Goal: Task Accomplishment & Management: Complete application form

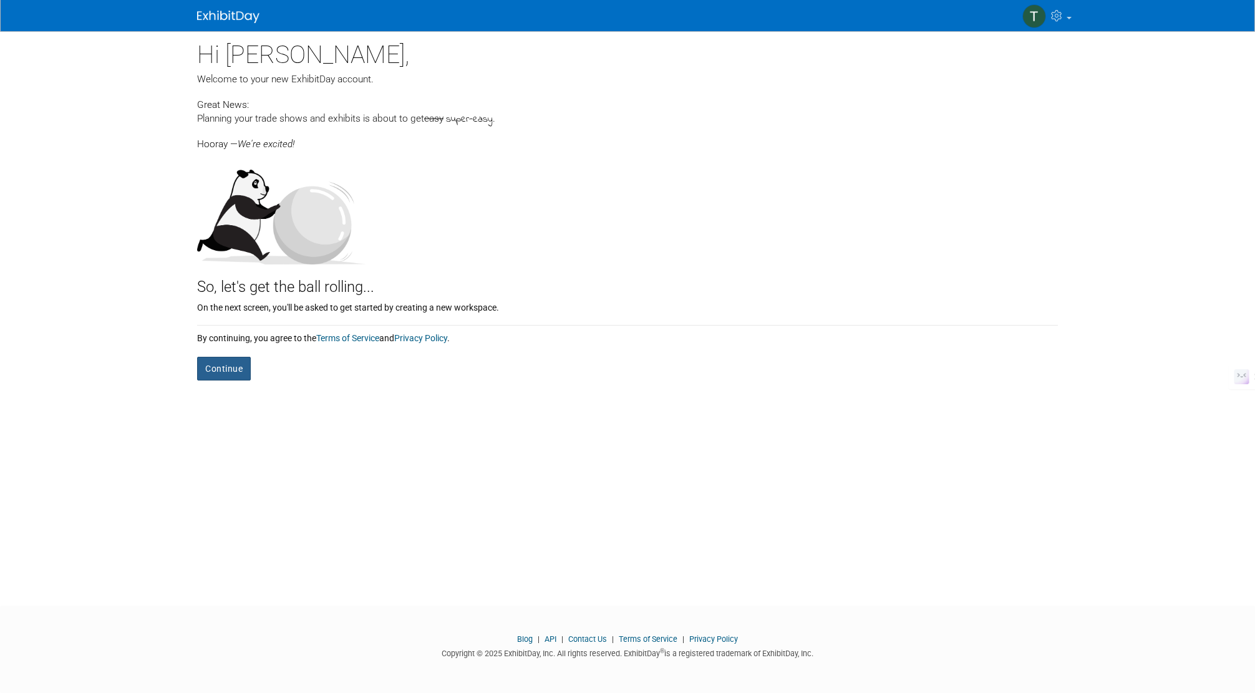
click at [226, 369] on button "Continue" at bounding box center [224, 369] width 54 height 24
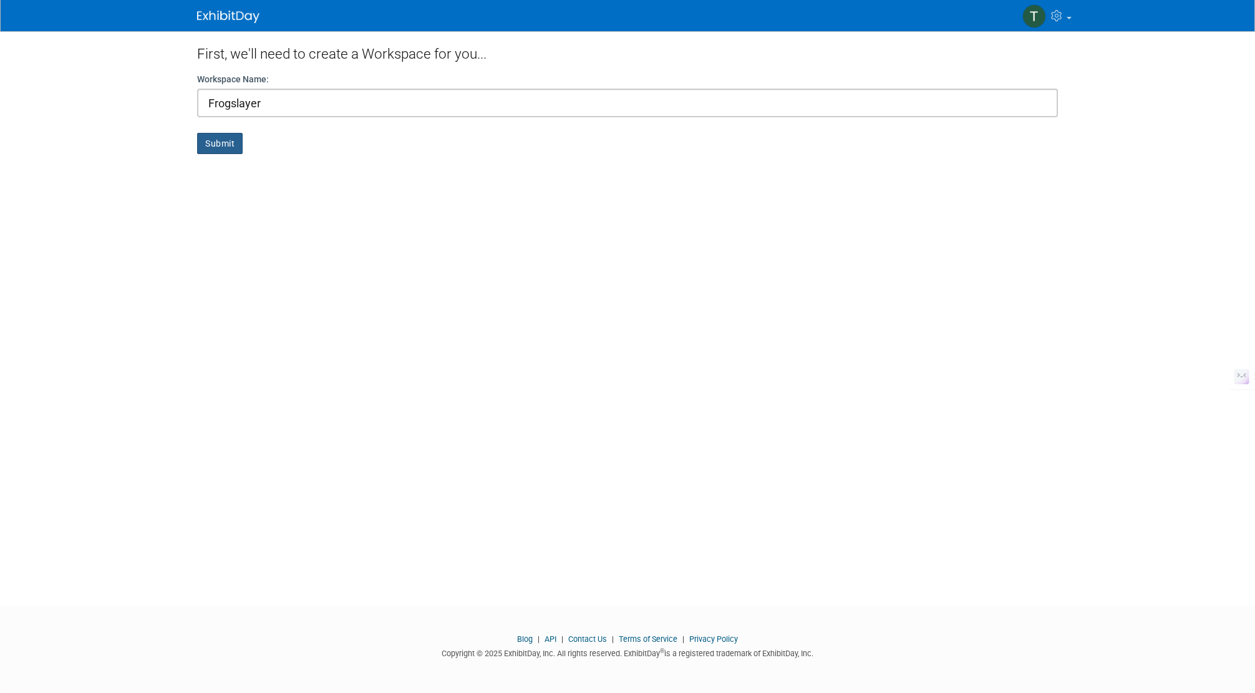
type input "Frogslayer"
click at [214, 143] on button "Submit" at bounding box center [220, 143] width 46 height 21
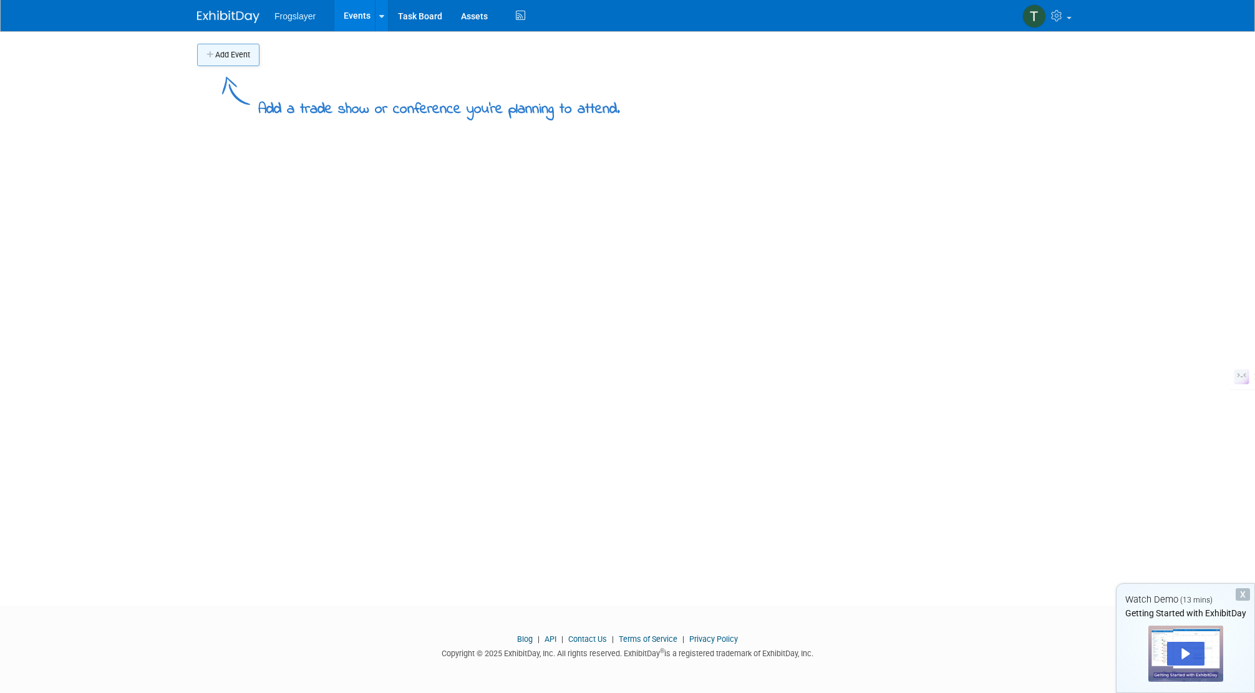
click at [241, 57] on button "Add Event" at bounding box center [228, 55] width 62 height 22
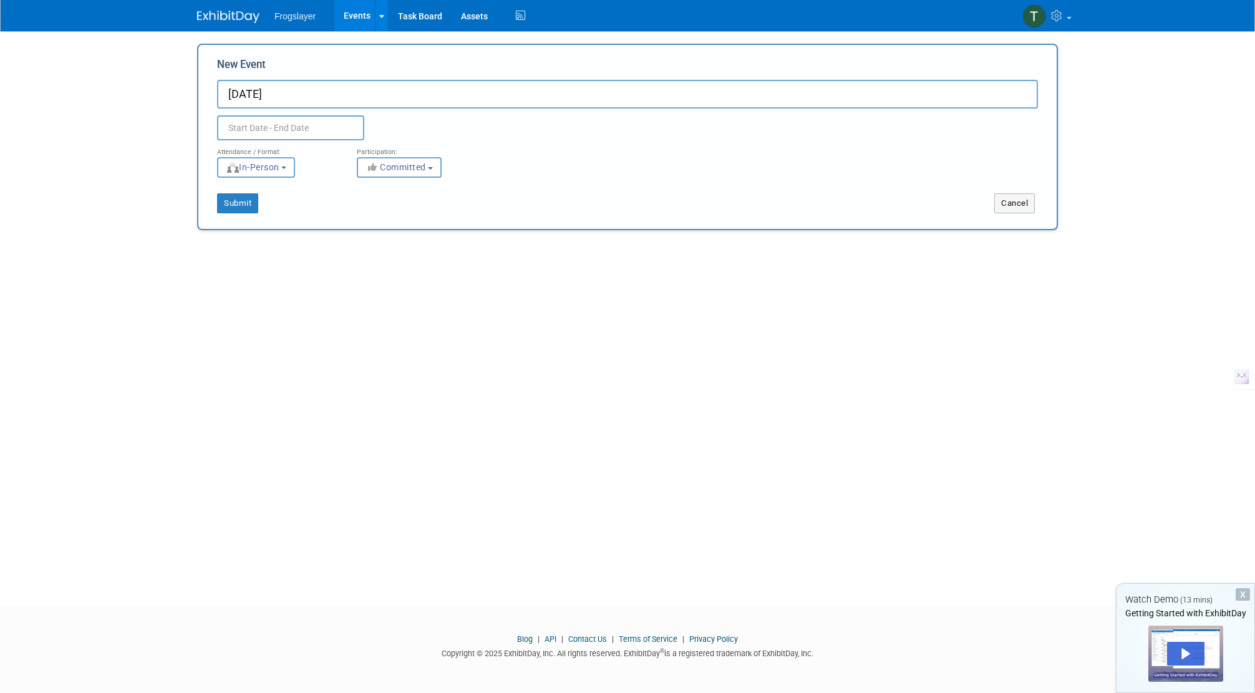
type input "[DATE]"
click at [304, 127] on input "text" at bounding box center [290, 127] width 147 height 25
click at [398, 155] on icon at bounding box center [396, 156] width 9 height 9
click at [397, 155] on icon at bounding box center [396, 156] width 9 height 9
select select "11"
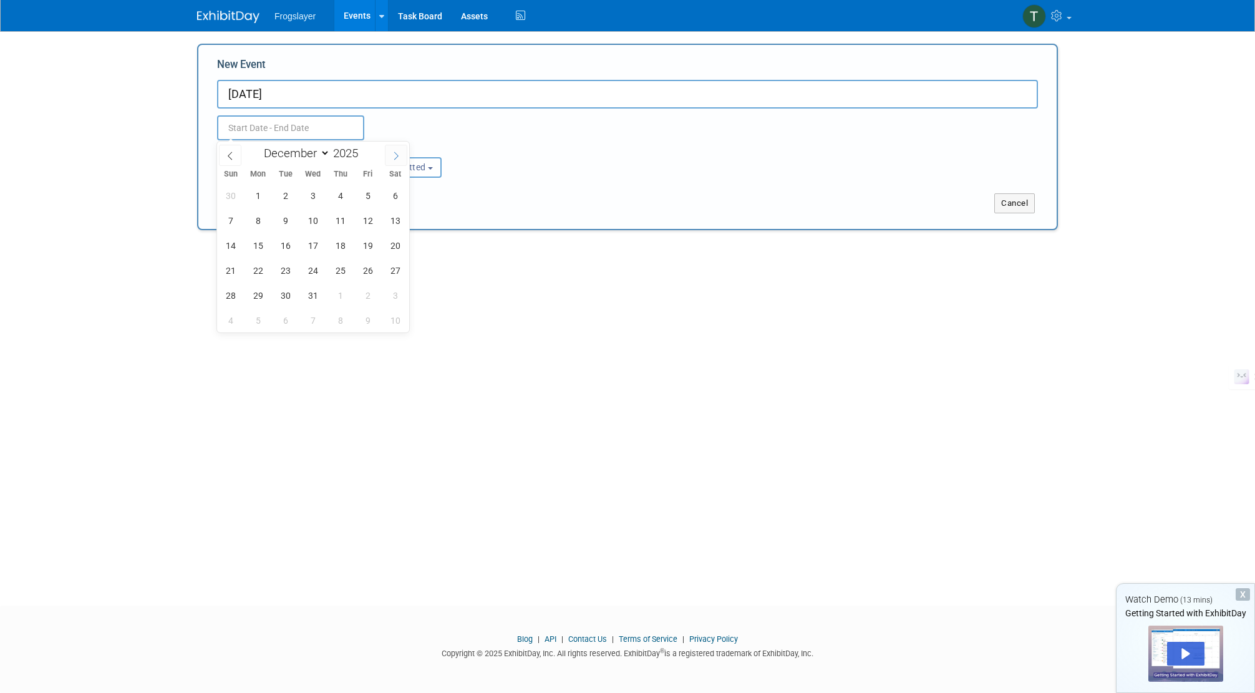
click at [397, 155] on icon at bounding box center [396, 156] width 9 height 9
type input "2026"
click at [397, 155] on icon at bounding box center [396, 156] width 9 height 9
click at [396, 155] on icon at bounding box center [396, 156] width 9 height 9
select select "2"
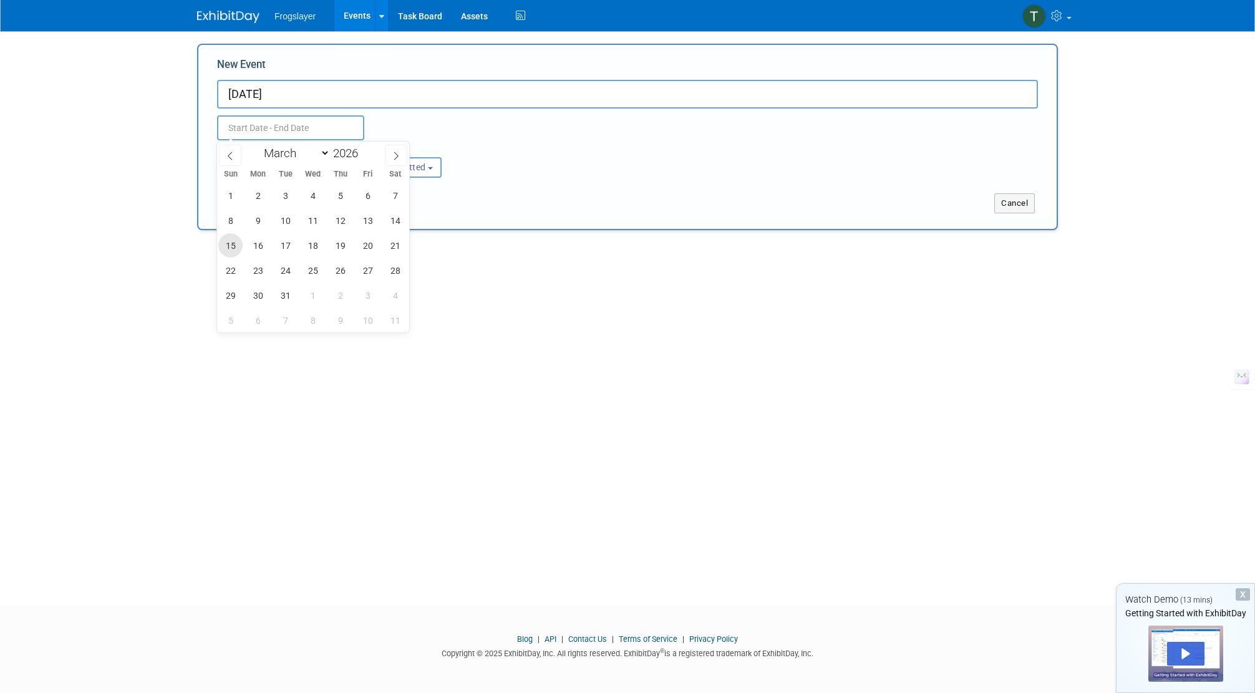
click at [231, 248] on span "15" at bounding box center [230, 245] width 24 height 24
click at [368, 244] on span "20" at bounding box center [367, 245] width 24 height 24
type input "Mar 15, 2026 to Mar 20, 2026"
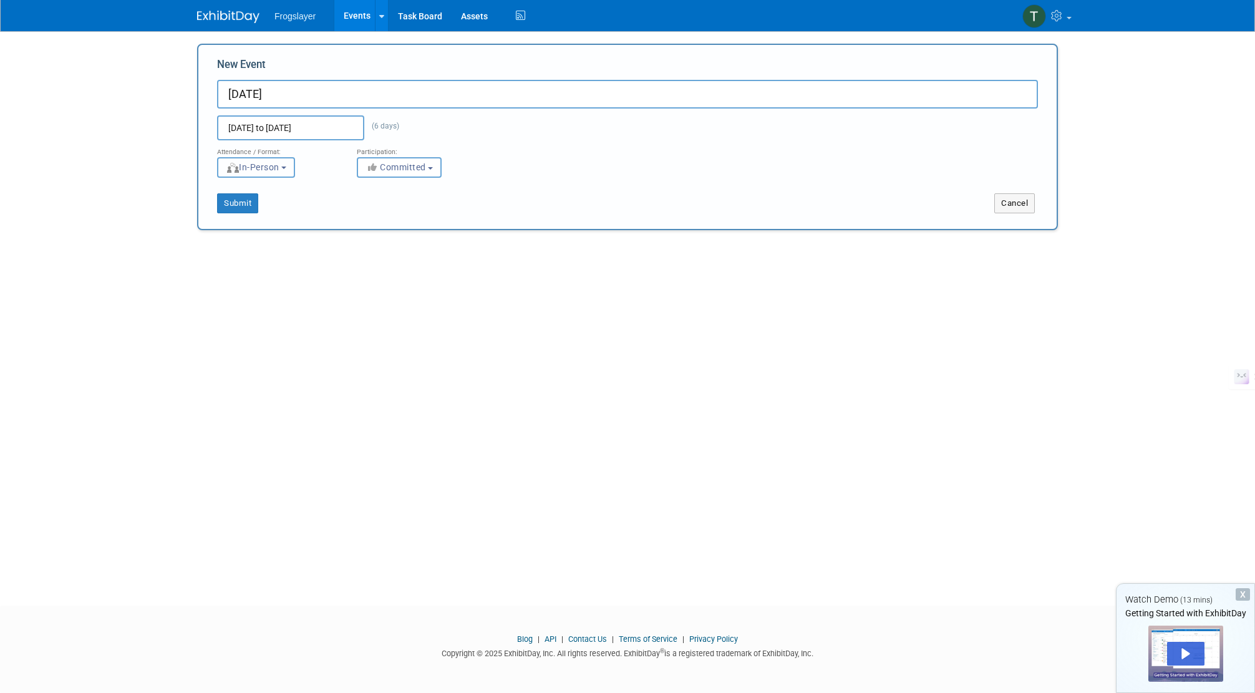
click at [279, 165] on span "In-Person" at bounding box center [253, 167] width 54 height 10
click at [399, 203] on div "Submit" at bounding box center [376, 203] width 357 height 20
click at [426, 168] on span "Committed" at bounding box center [395, 167] width 60 height 10
click at [526, 158] on div "Attendance / Format: <img src="https://www.exhibitday.com/Images/Format-InPerso…" at bounding box center [627, 158] width 839 height 37
click at [428, 169] on button "Committed" at bounding box center [399, 167] width 85 height 21
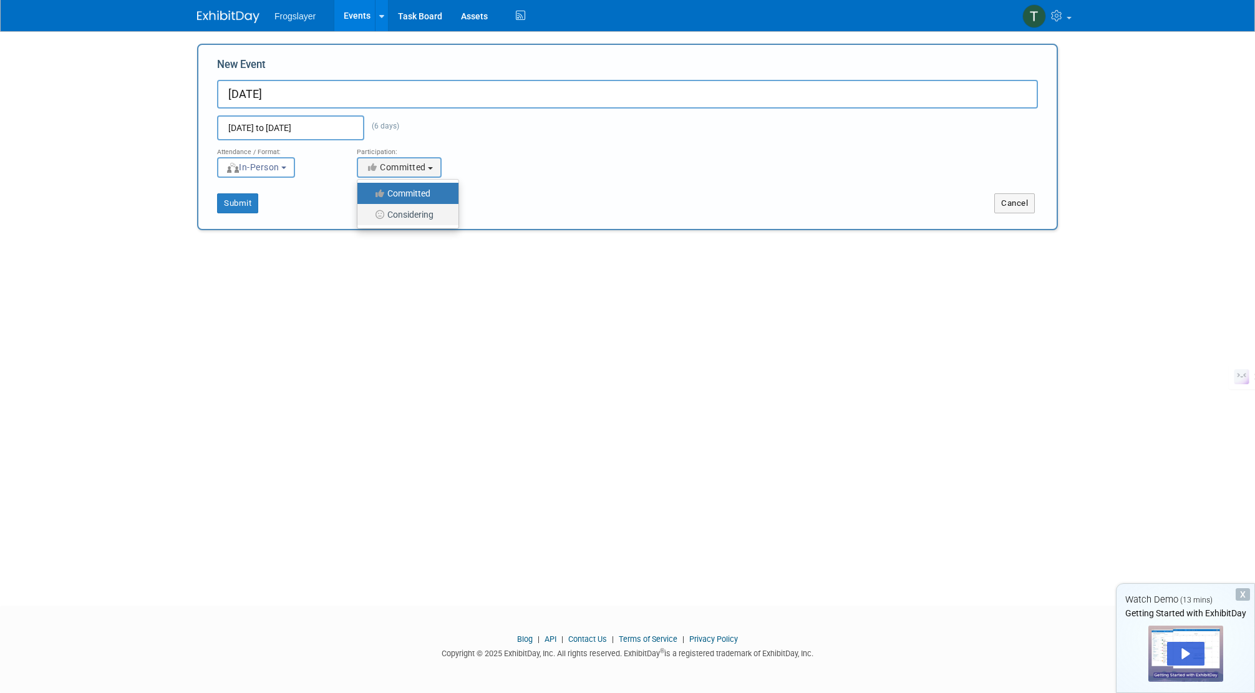
click at [415, 221] on label "Considering" at bounding box center [405, 214] width 82 height 16
click at [369, 219] on input "Considering" at bounding box center [364, 215] width 8 height 8
select select "2"
click at [240, 201] on button "Submit" at bounding box center [237, 203] width 41 height 20
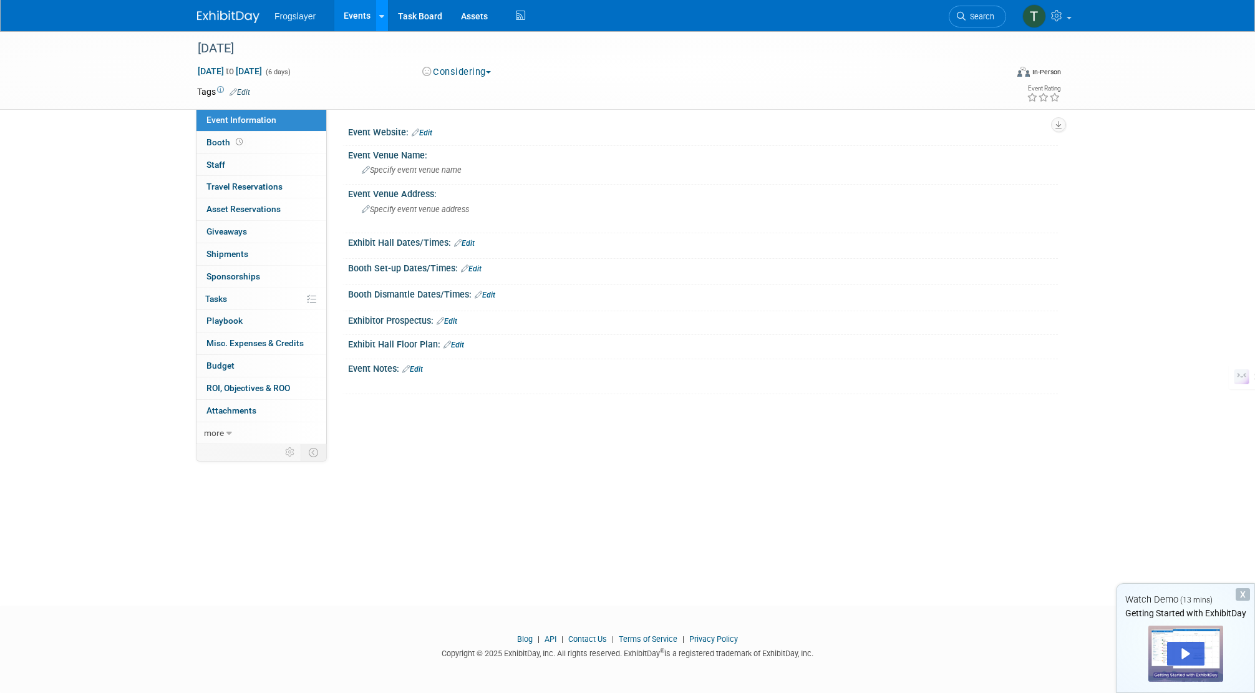
click at [381, 19] on icon at bounding box center [381, 16] width 5 height 8
click at [369, 48] on div "March 2025" at bounding box center [590, 48] width 794 height 22
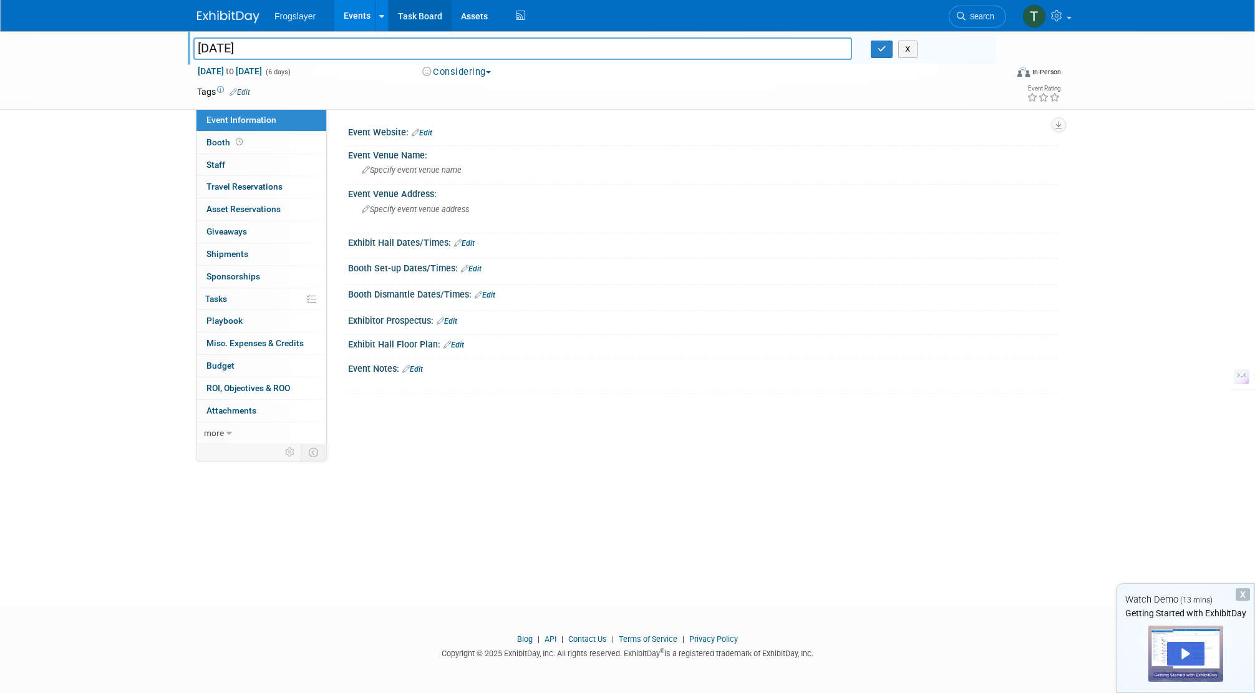
click at [427, 19] on link "Task Board" at bounding box center [419, 15] width 63 height 31
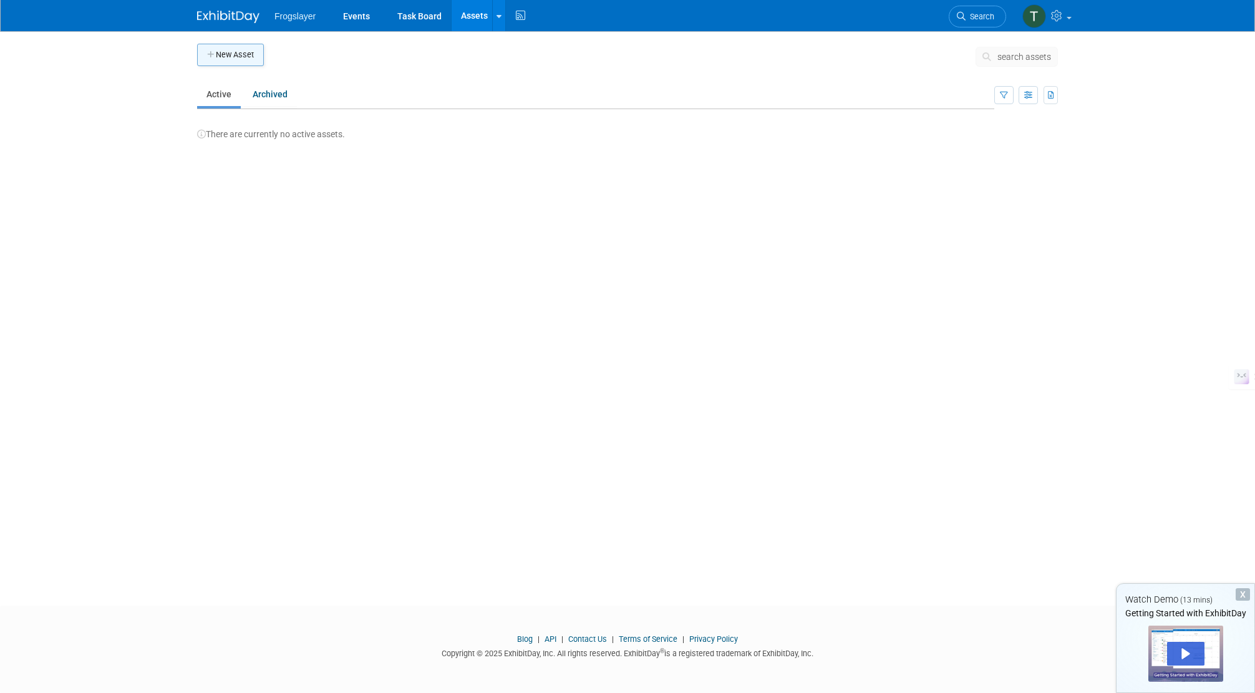
click at [222, 50] on button "New Asset" at bounding box center [230, 55] width 67 height 22
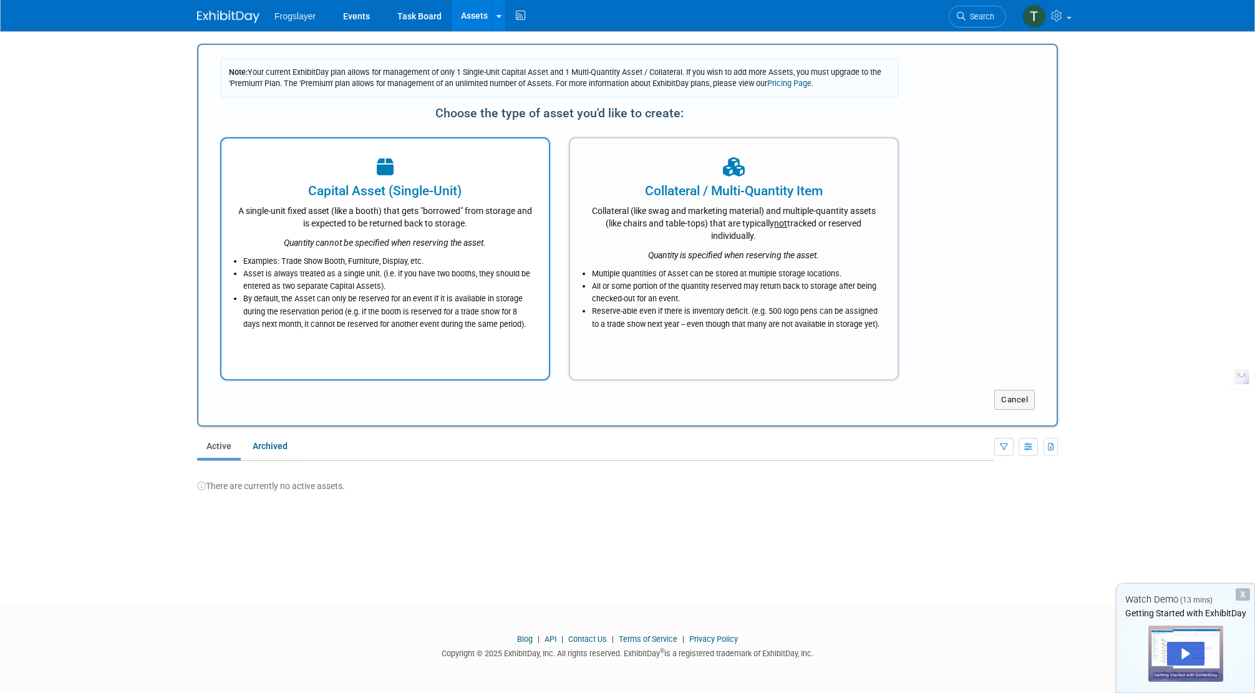
click at [441, 201] on div "A single-unit fixed asset (like a booth) that gets "borrowed" from storage and …" at bounding box center [385, 214] width 296 height 29
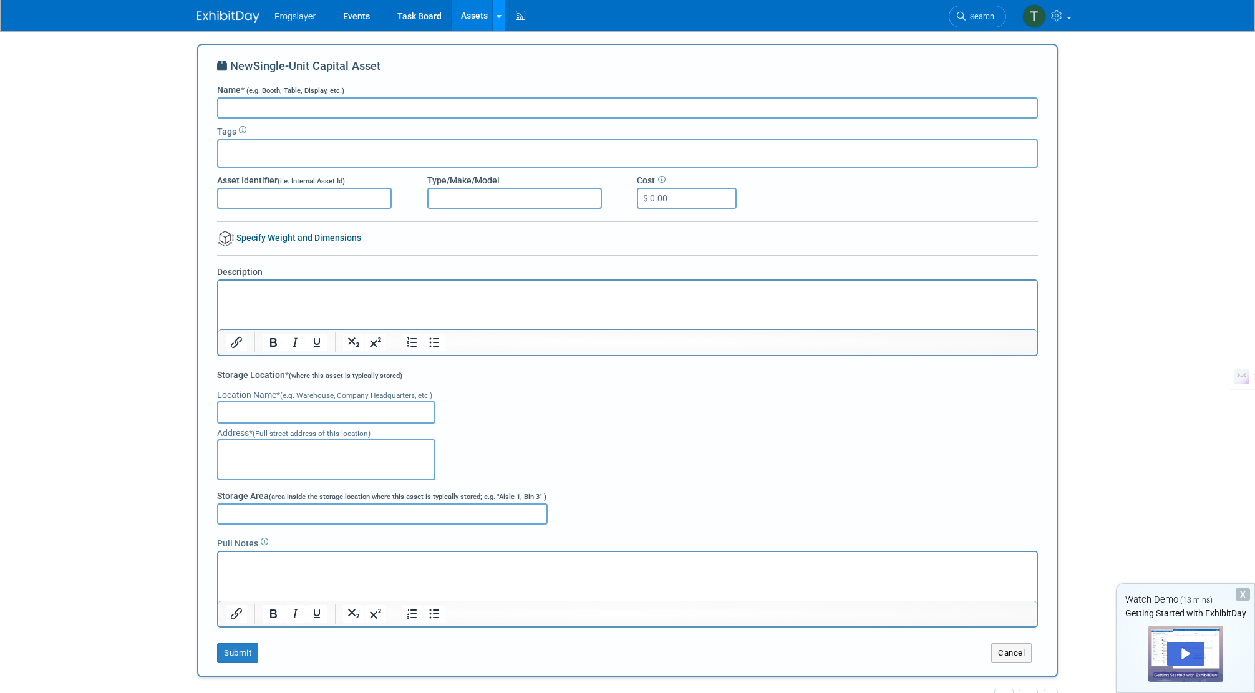
click at [494, 18] on link at bounding box center [498, 15] width 13 height 31
click at [451, 48] on div "New Single-Unit Capital Asset Name * (e.g. Booth, Table, Display, etc.) Tags As…" at bounding box center [627, 361] width 861 height 634
click at [425, 9] on link "Task Board" at bounding box center [419, 15] width 63 height 31
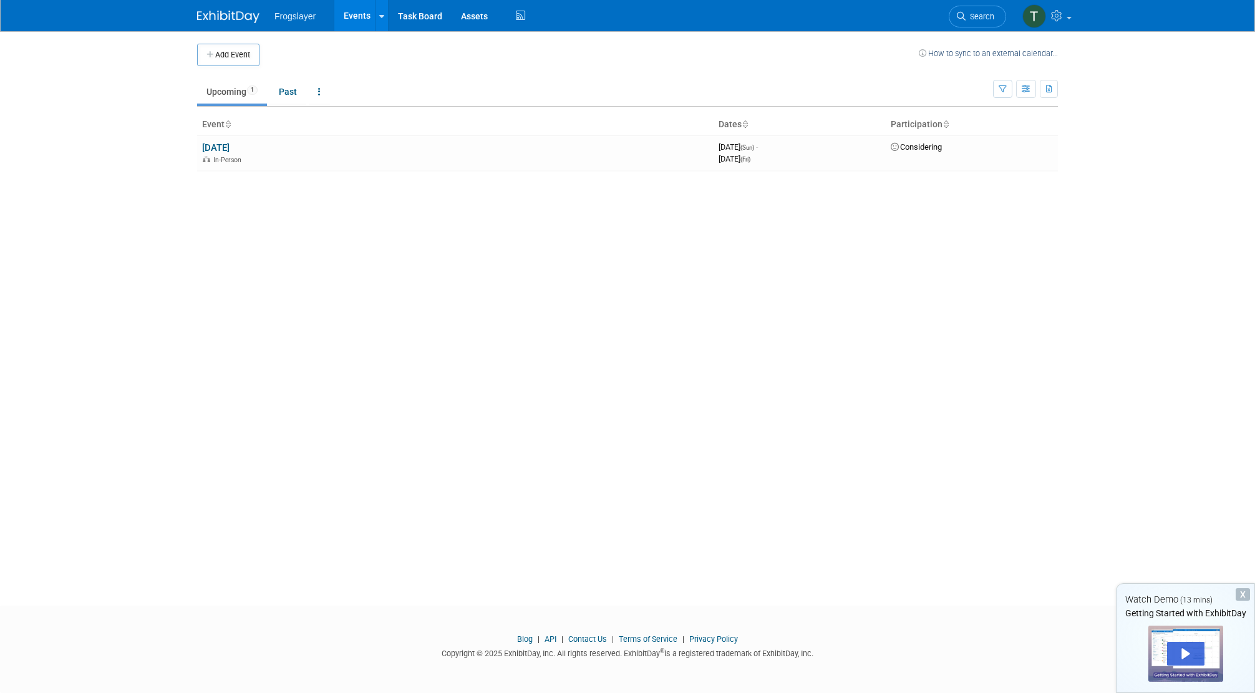
click at [301, 16] on span "Frogslayer" at bounding box center [294, 16] width 41 height 10
drag, startPoint x: 234, startPoint y: 144, endPoint x: 268, endPoint y: 129, distance: 36.8
click at [229, 145] on link "[DATE]" at bounding box center [215, 147] width 27 height 11
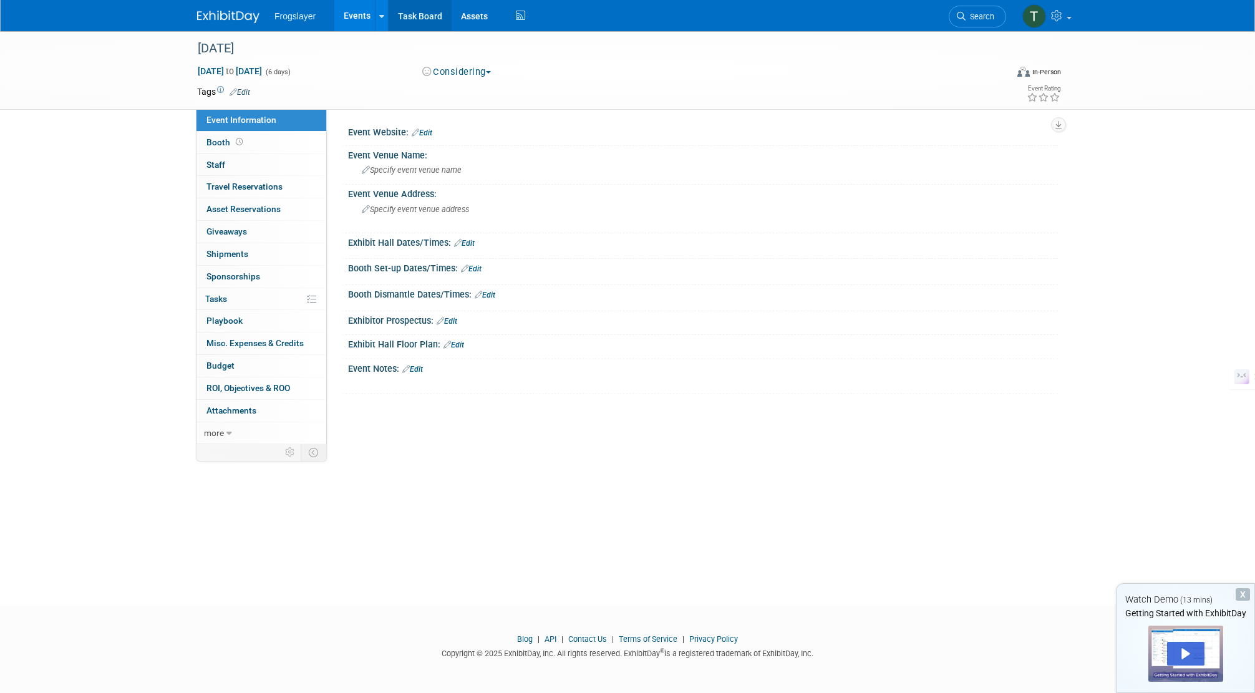
click at [415, 12] on link "Task Board" at bounding box center [419, 15] width 63 height 31
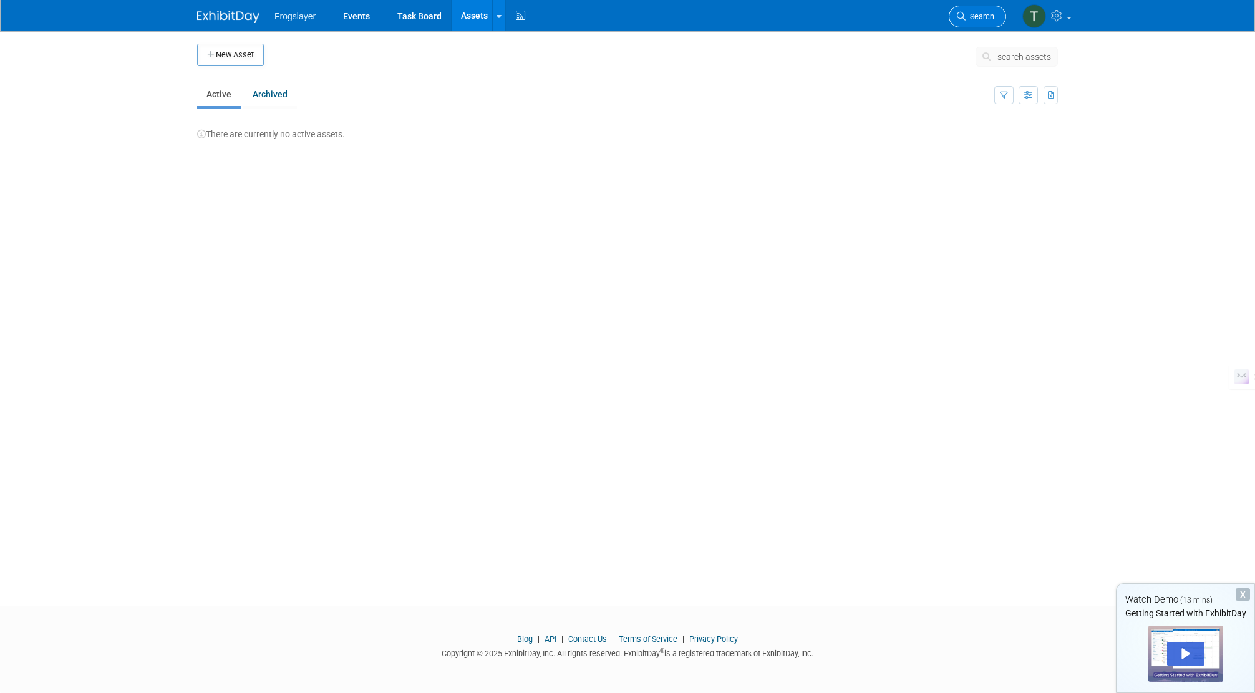
click at [975, 13] on span "Search" at bounding box center [979, 16] width 29 height 9
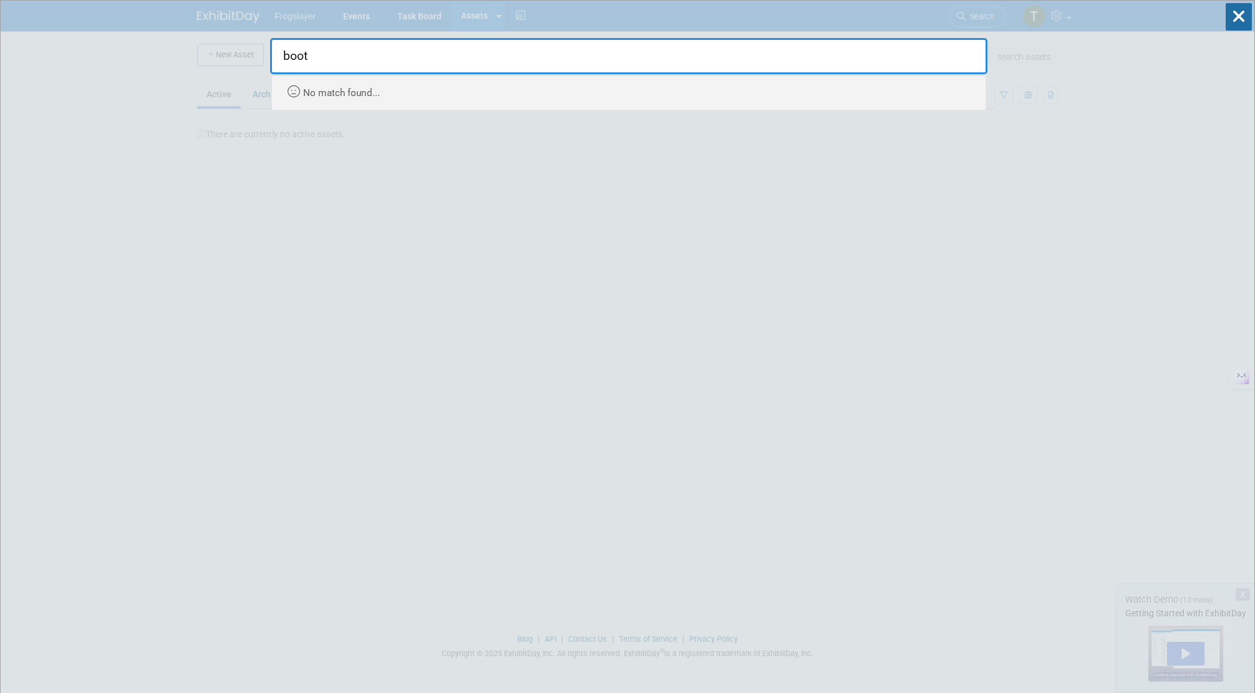
type input "boot"
drag, startPoint x: 851, startPoint y: 175, endPoint x: 858, endPoint y: 174, distance: 7.6
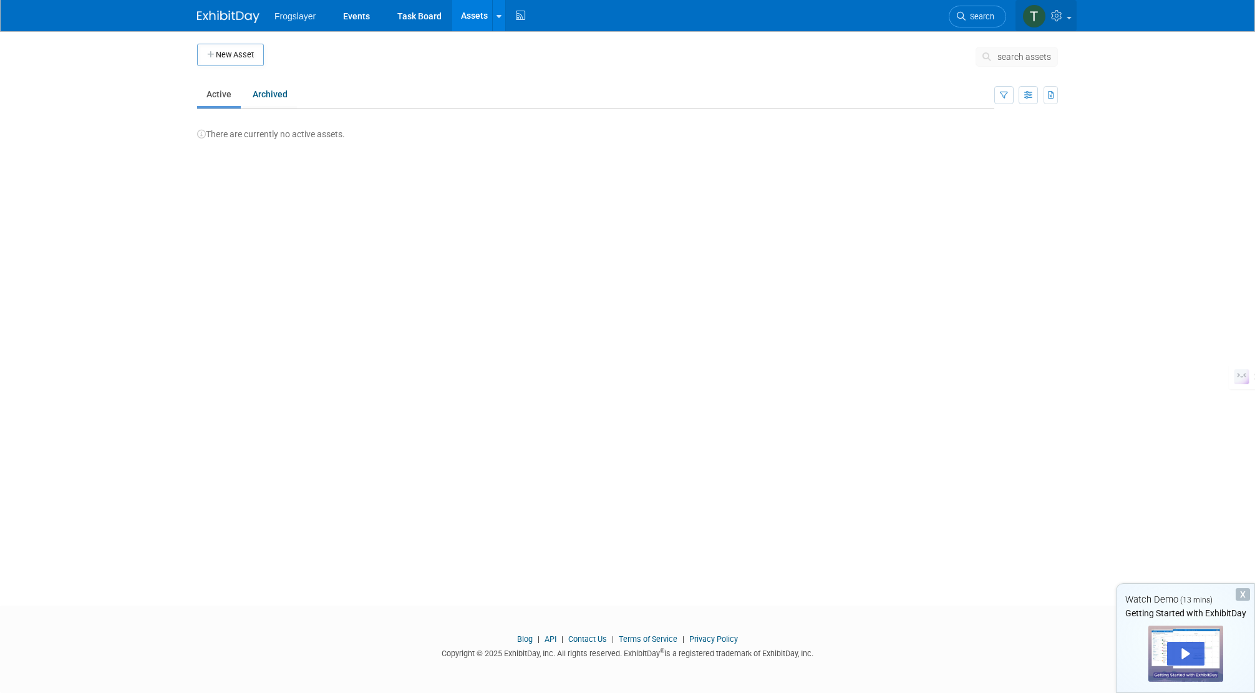
click at [1059, 16] on icon at bounding box center [1058, 15] width 14 height 11
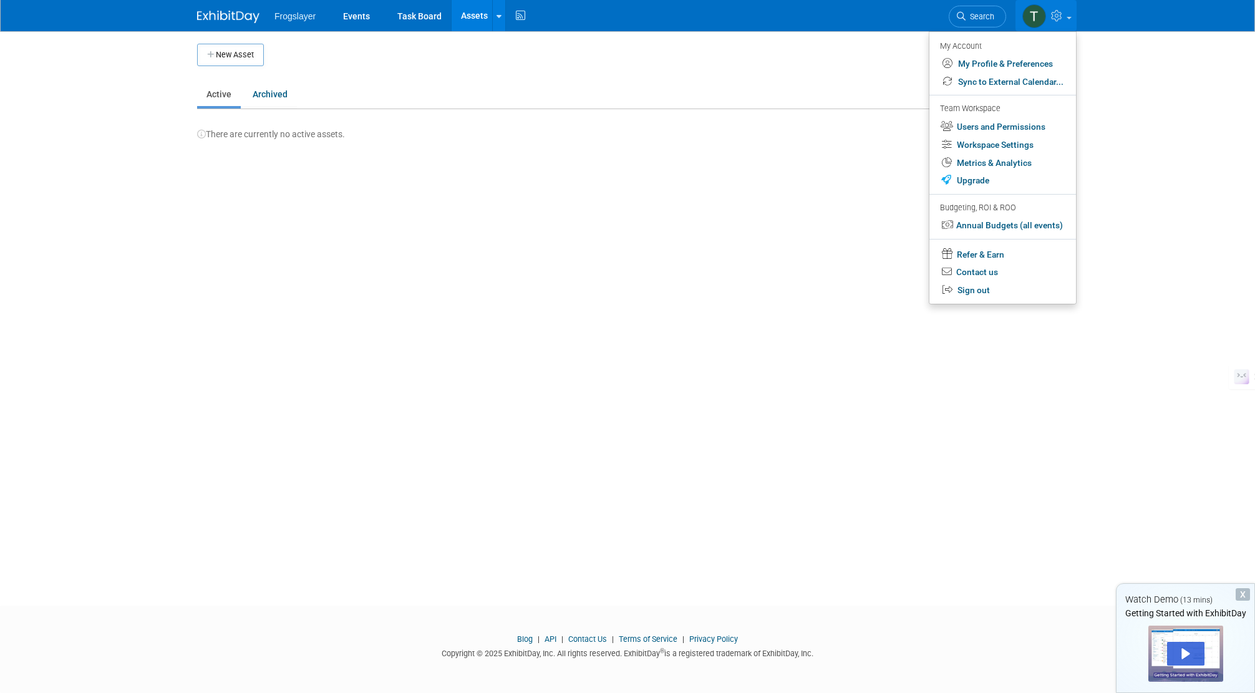
drag, startPoint x: 1101, startPoint y: 122, endPoint x: 1083, endPoint y: 79, distance: 47.0
click at [1101, 122] on body "Frogslayer Events Task Board Assets New Asset Bulk Upload Assets Storage Locati…" at bounding box center [627, 346] width 1255 height 693
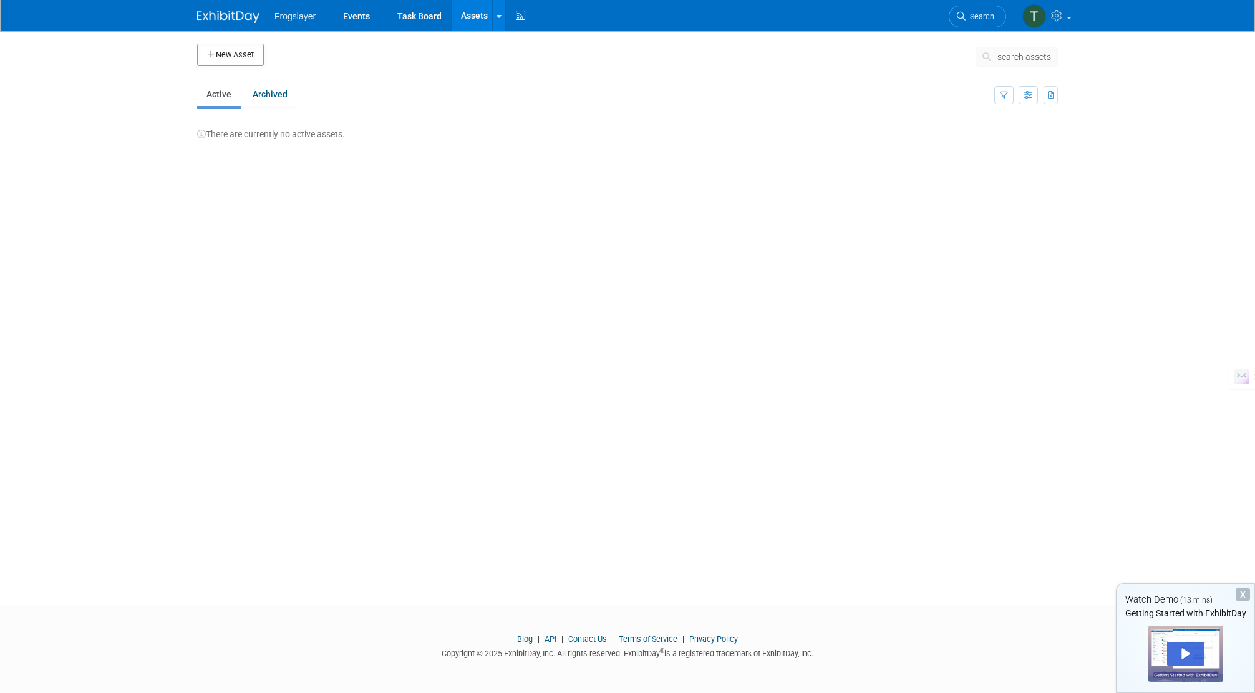
click at [238, 17] on img at bounding box center [228, 17] width 62 height 12
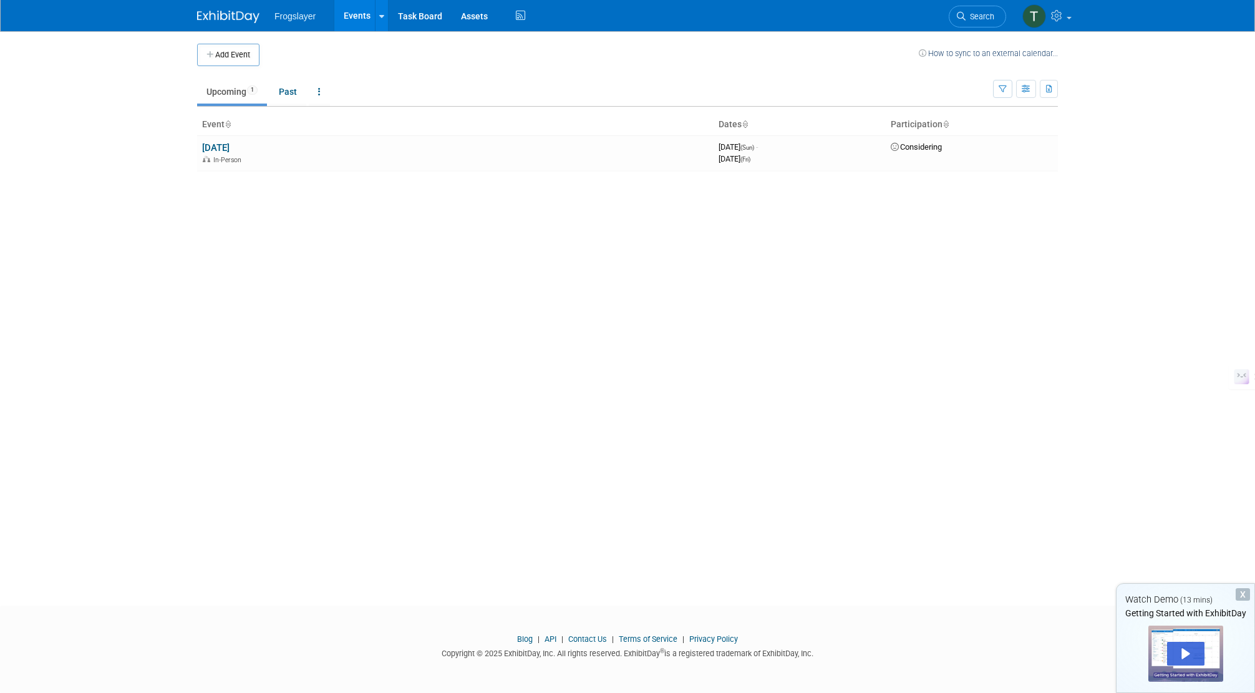
click at [1247, 596] on div "X" at bounding box center [1242, 594] width 14 height 12
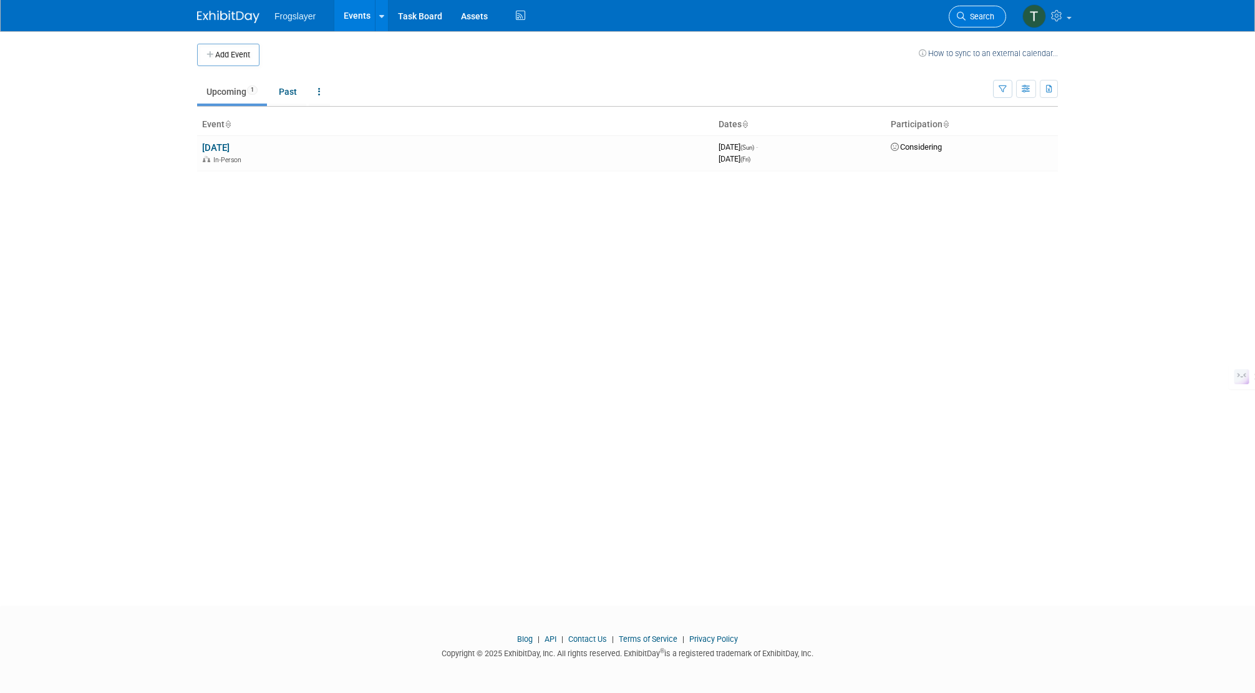
click at [996, 12] on link "Search" at bounding box center [976, 17] width 57 height 22
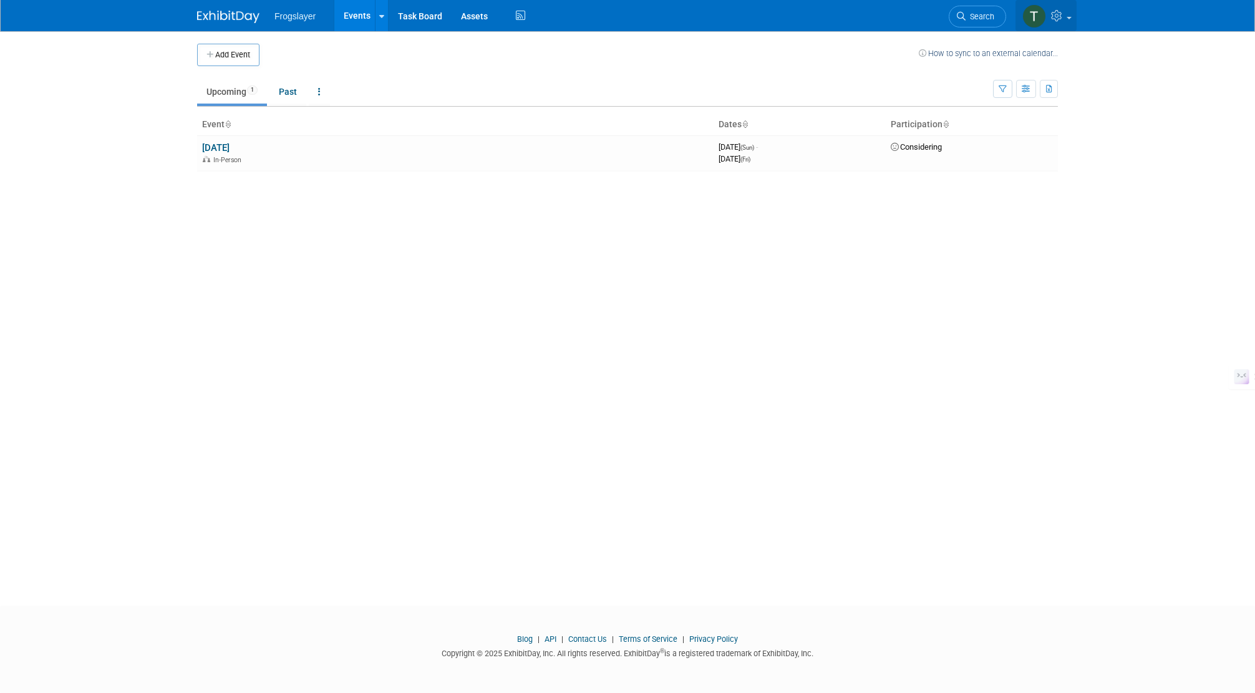
click at [1033, 14] on img at bounding box center [1034, 16] width 24 height 24
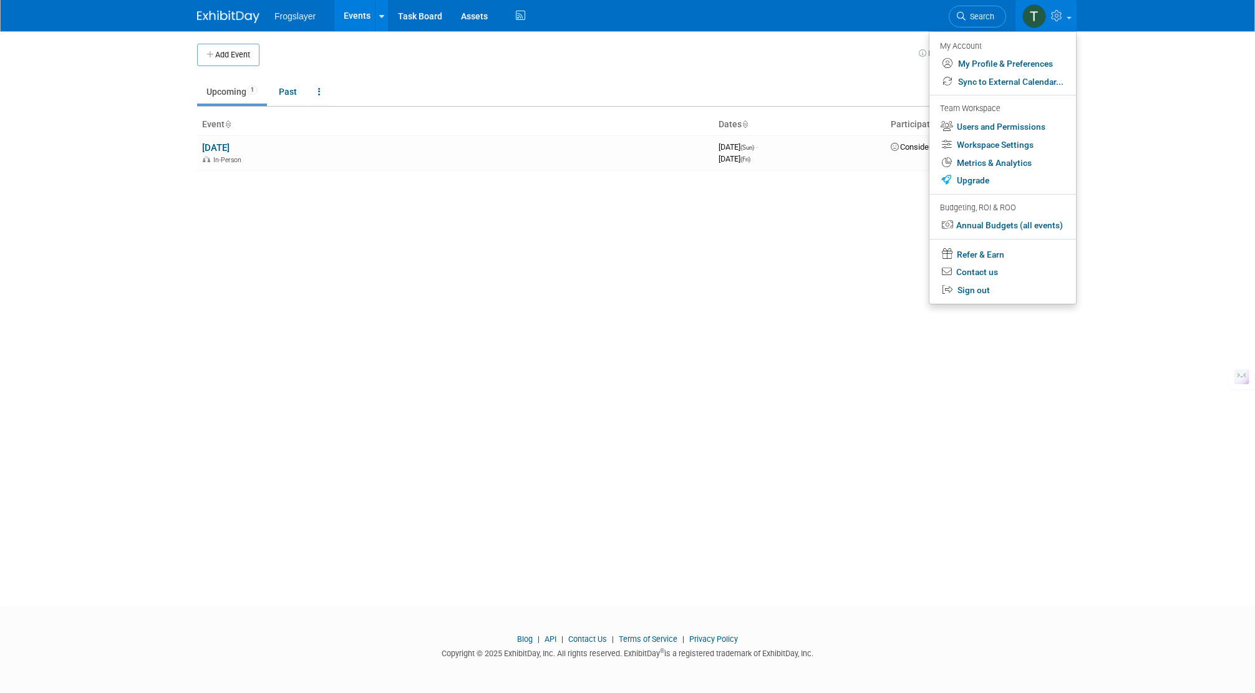
click at [1066, 16] on link at bounding box center [1045, 15] width 61 height 31
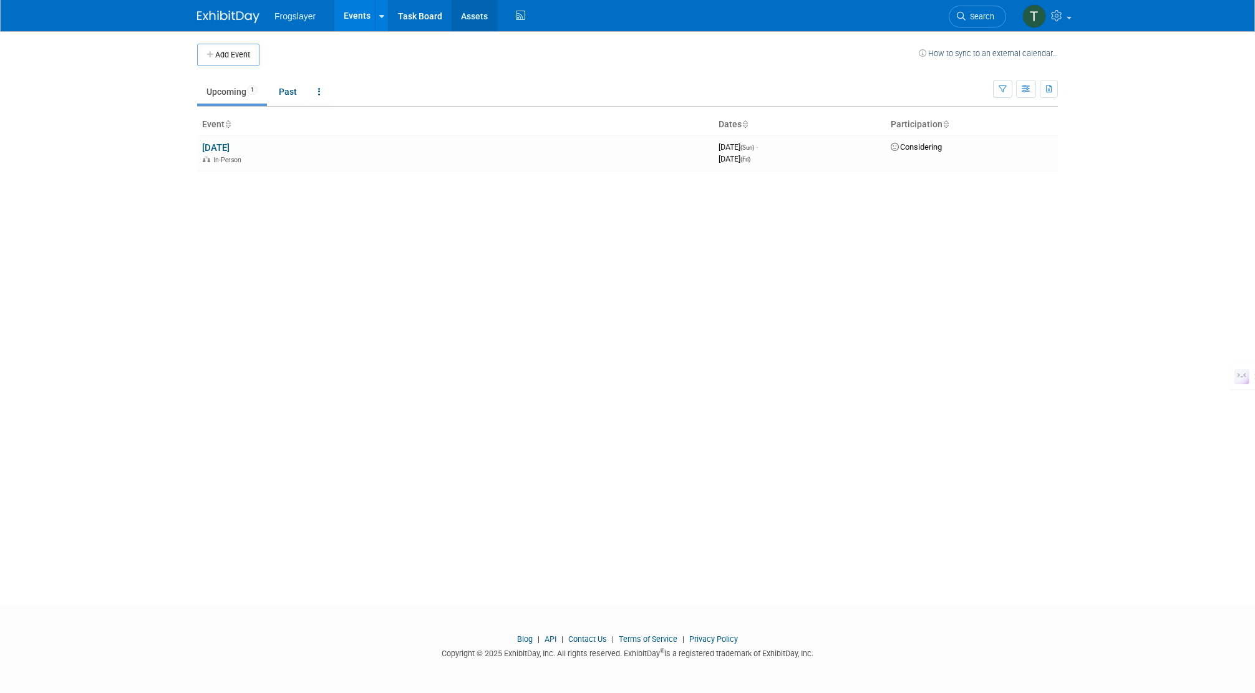
click at [475, 12] on link "Assets" at bounding box center [474, 15] width 46 height 31
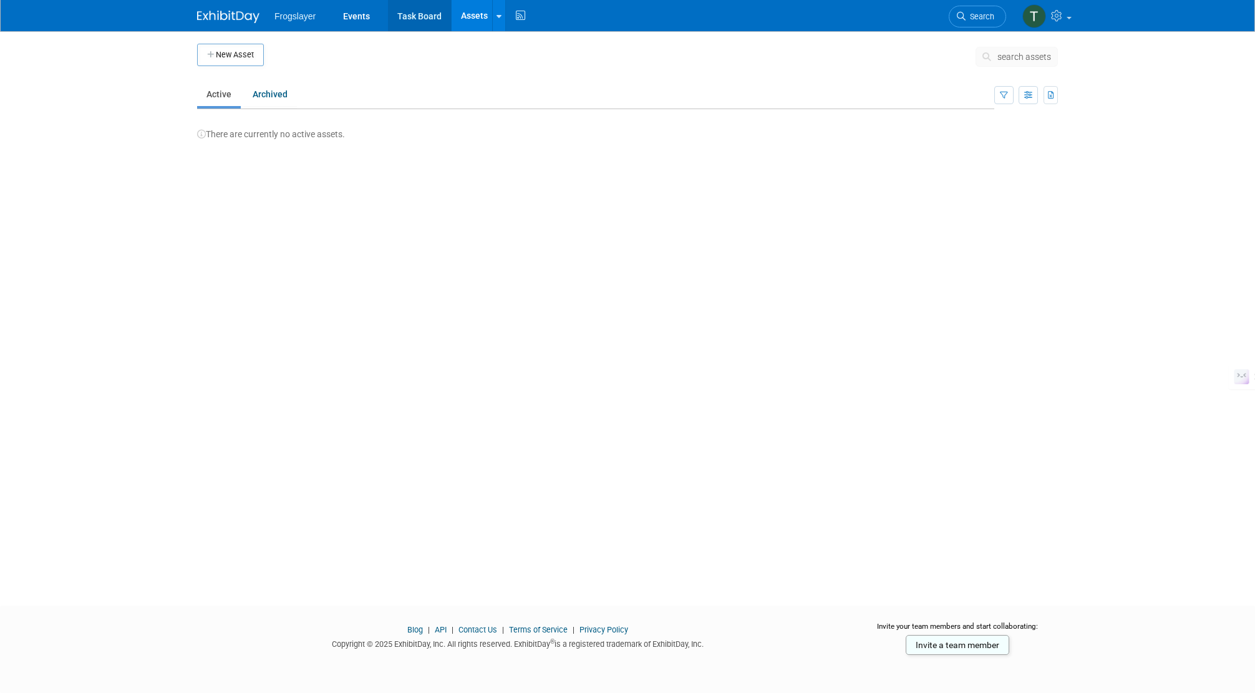
click at [430, 16] on link "Task Board" at bounding box center [419, 15] width 63 height 31
